Goal: Task Accomplishment & Management: Use online tool/utility

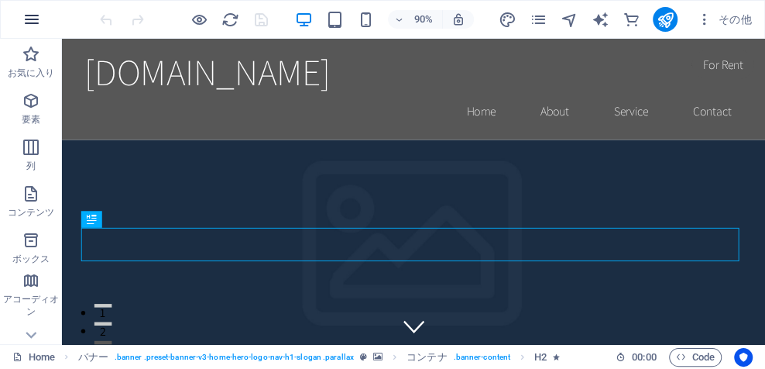
click at [23, 18] on icon "button" at bounding box center [31, 19] width 19 height 19
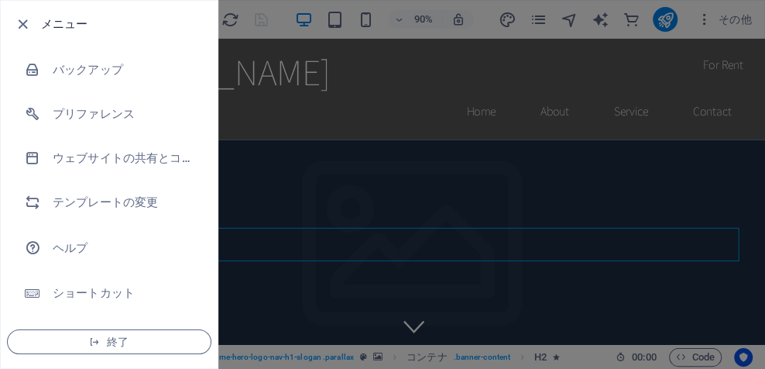
click at [317, 170] on div at bounding box center [382, 184] width 765 height 369
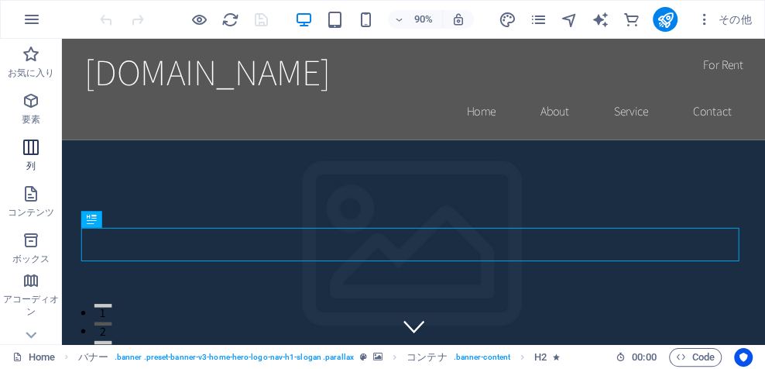
click at [36, 152] on icon "button" at bounding box center [31, 147] width 19 height 19
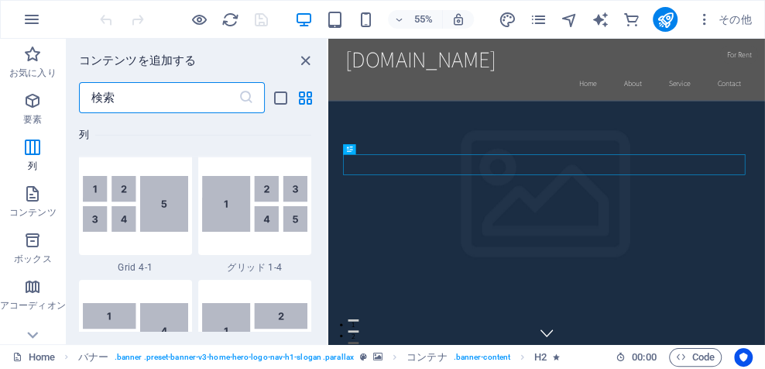
scroll to position [2271, 0]
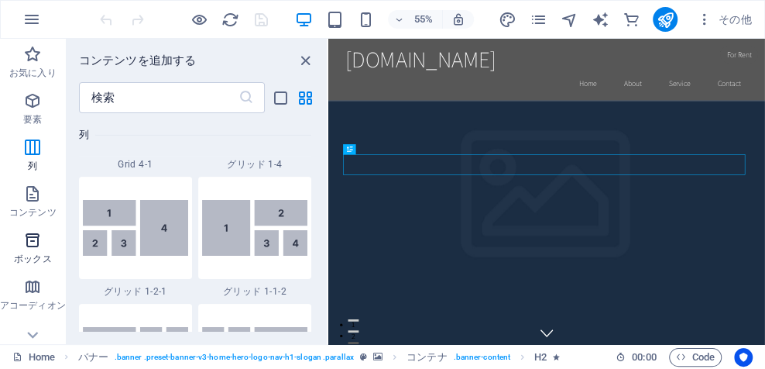
click at [29, 251] on span "ボックス" at bounding box center [33, 249] width 66 height 37
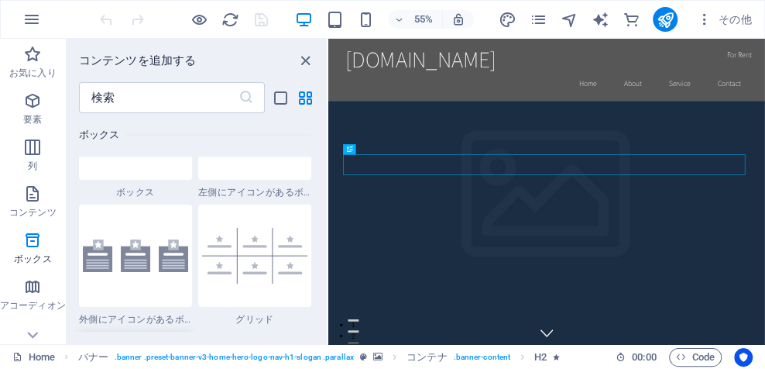
scroll to position [4529, 0]
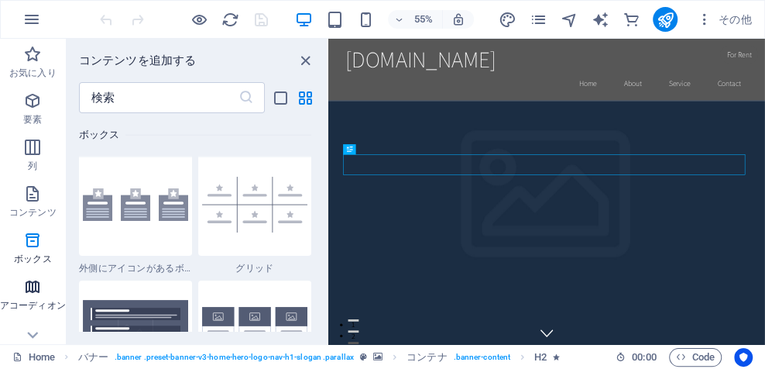
click at [29, 291] on icon "button" at bounding box center [32, 286] width 19 height 19
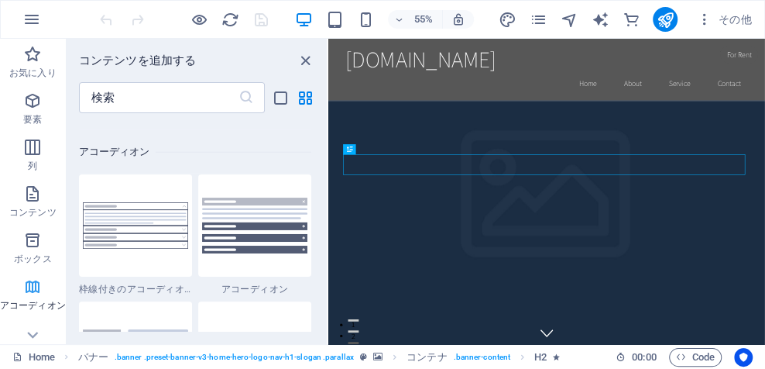
scroll to position [4943, 0]
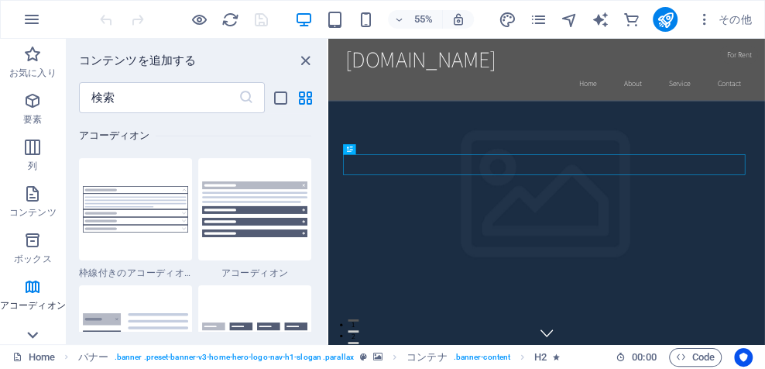
click at [32, 334] on icon at bounding box center [33, 335] width 22 height 22
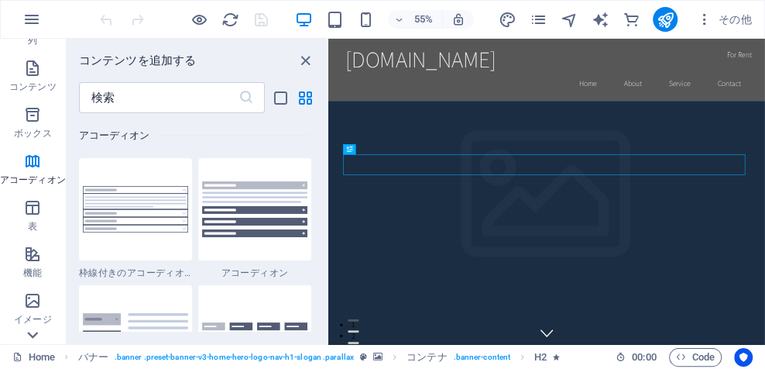
scroll to position [305, 0]
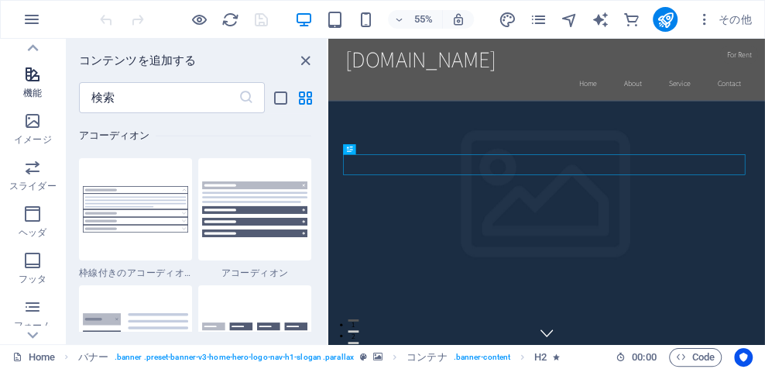
click at [31, 77] on icon "button" at bounding box center [32, 74] width 19 height 19
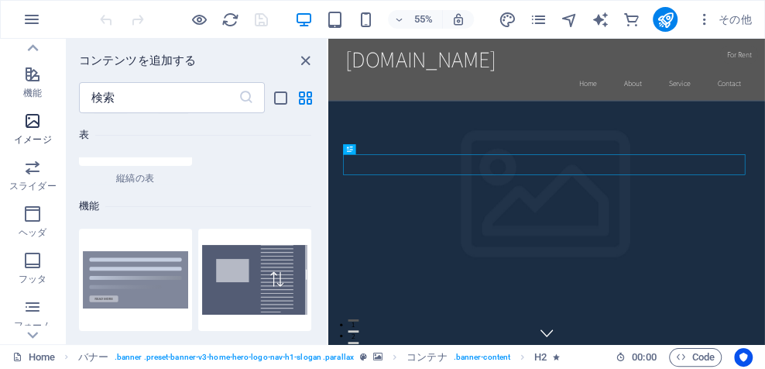
scroll to position [6035, 0]
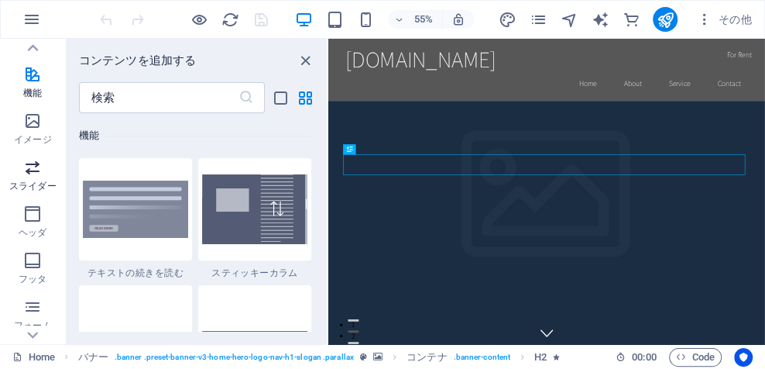
click at [26, 177] on span "スライダー" at bounding box center [33, 176] width 66 height 37
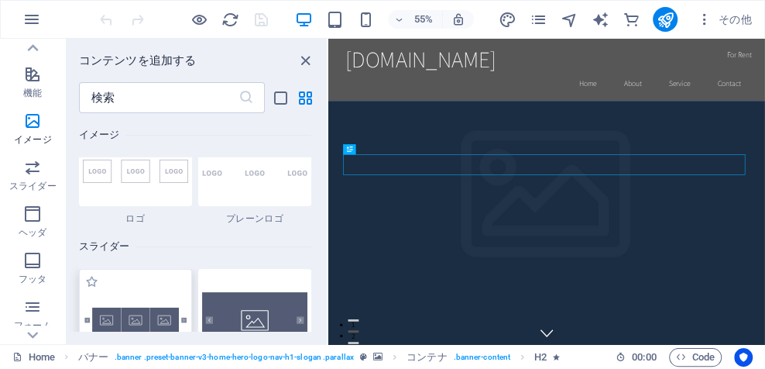
scroll to position [8777, 0]
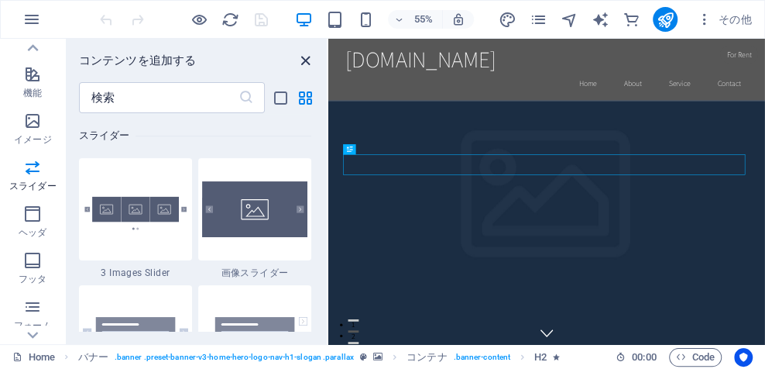
click at [302, 57] on icon "close panel" at bounding box center [306, 61] width 18 height 18
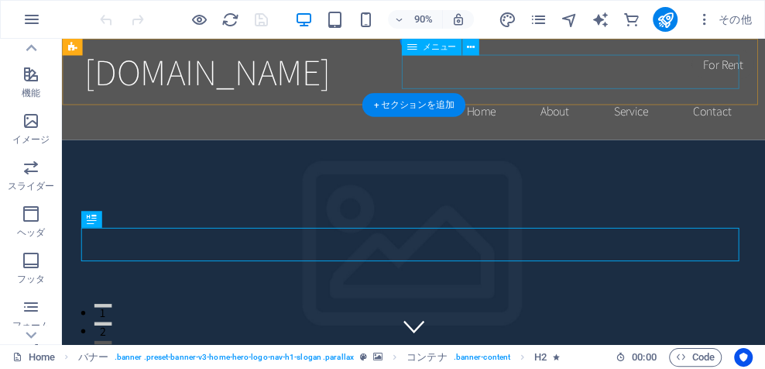
click at [529, 100] on nav "Home About Service Contact" at bounding box center [452, 119] width 731 height 39
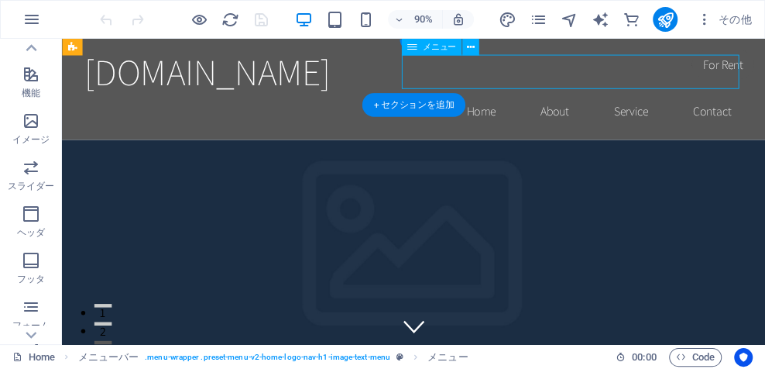
click at [611, 100] on nav "Home About Service Contact" at bounding box center [452, 119] width 731 height 39
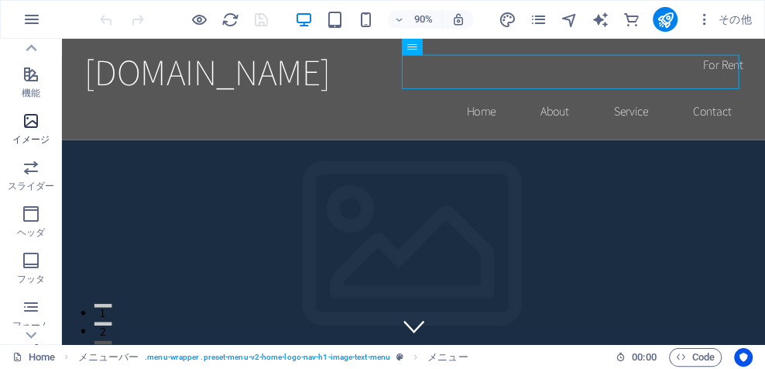
click at [36, 126] on icon "button" at bounding box center [31, 120] width 19 height 19
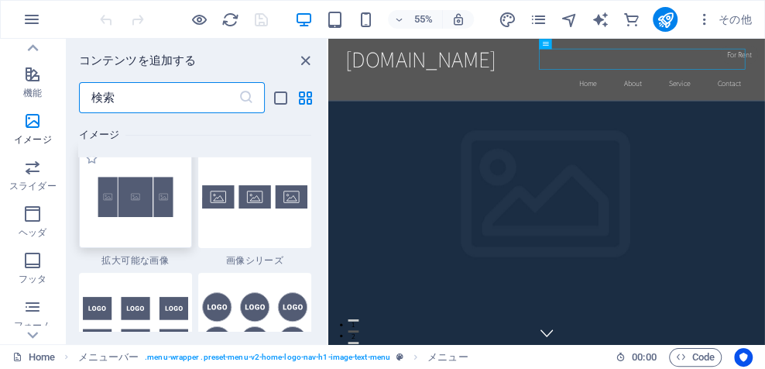
scroll to position [8471, 0]
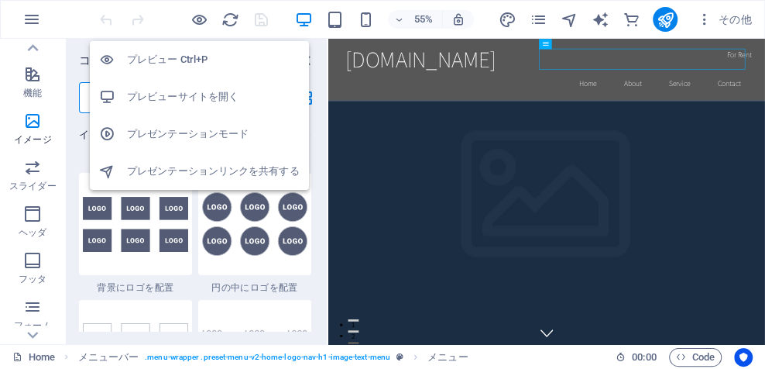
click at [176, 94] on h6 "プレビューサイトを開く" at bounding box center [213, 96] width 173 height 19
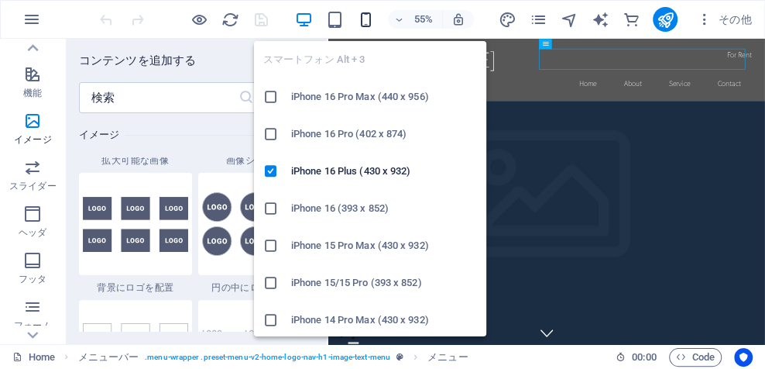
click at [367, 19] on icon "button" at bounding box center [366, 20] width 18 height 18
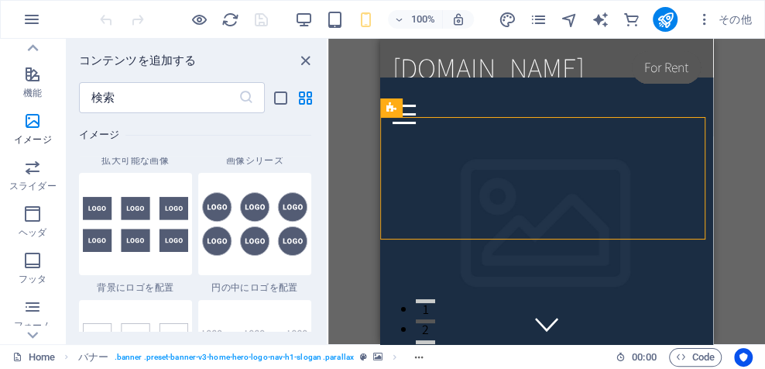
click at [345, 232] on div "既存のコンテンツを置き換えるには、ここにドラッグします。新しい要素を作成する場合は、「Ctrl」キーを押します。 H2 バナー コンテナ バナー メニューバー…" at bounding box center [546, 191] width 437 height 305
click at [301, 54] on icon "close panel" at bounding box center [306, 61] width 18 height 18
